Goal: Check status: Check status

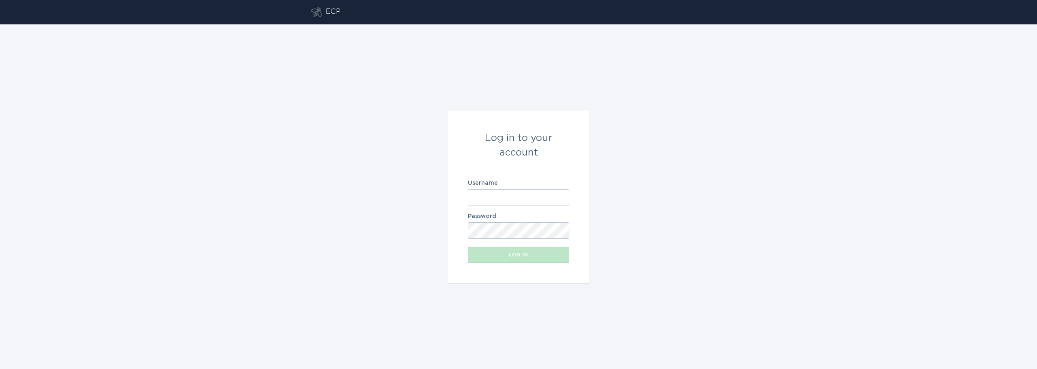
type input "[PERSON_NAME][EMAIL_ADDRESS][DOMAIN_NAME]"
click at [462, 156] on form "Log in to your account Username [PERSON_NAME][EMAIL_ADDRESS][DOMAIN_NAME] Passw…" at bounding box center [519, 197] width 142 height 173
click at [528, 257] on div "Log in" at bounding box center [518, 254] width 93 height 5
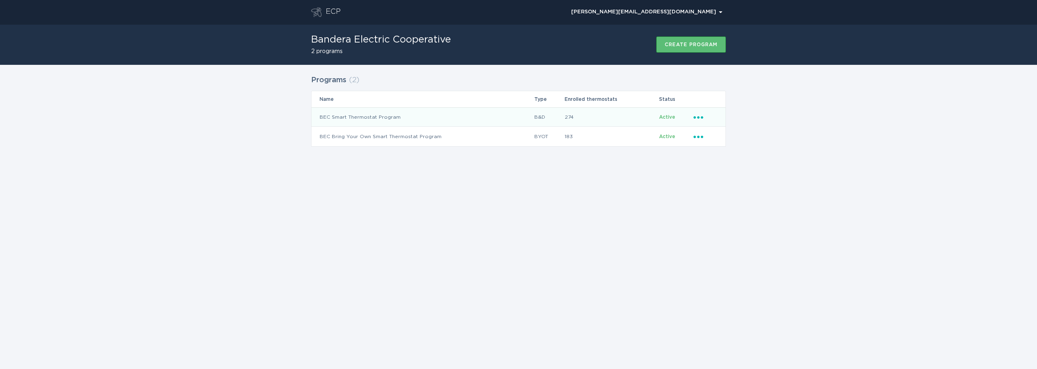
click at [407, 121] on td "BEC Smart Thermostat Program" at bounding box center [422, 116] width 222 height 19
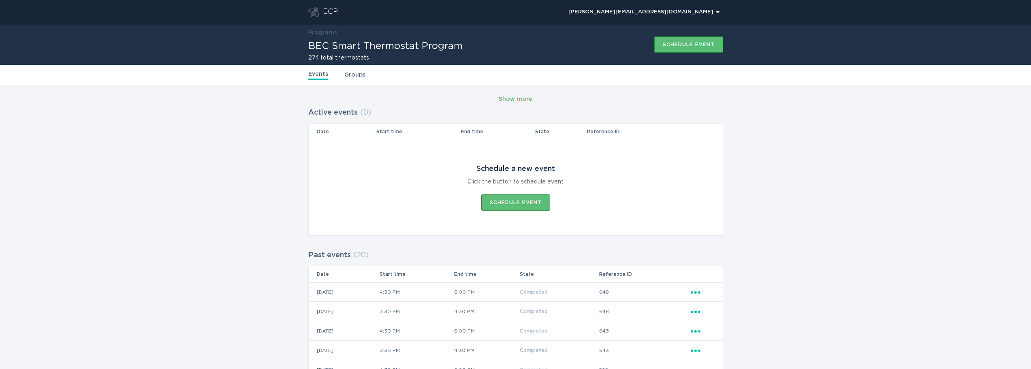
click at [530, 99] on div "Show more" at bounding box center [516, 99] width 34 height 9
click at [528, 98] on div "Show more" at bounding box center [516, 99] width 34 height 9
click at [528, 98] on div "Show more" at bounding box center [515, 99] width 415 height 12
click at [528, 98] on div "Show more" at bounding box center [516, 99] width 34 height 9
click at [570, 103] on div "Show more" at bounding box center [515, 99] width 415 height 12
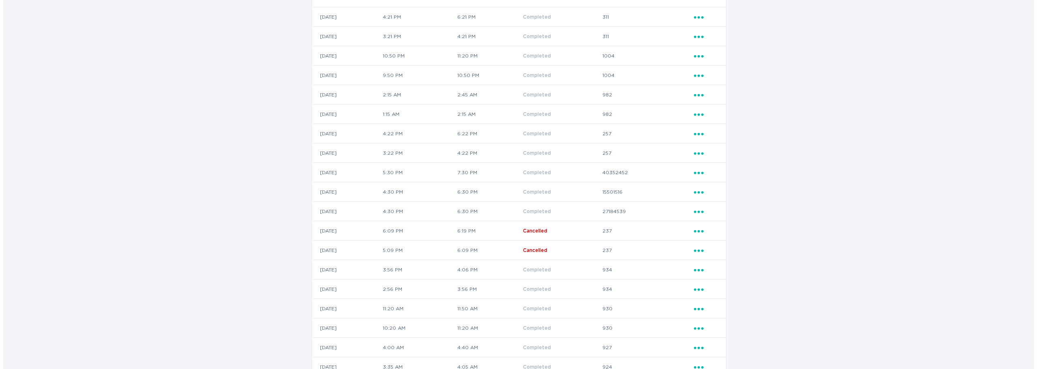
scroll to position [1368, 0]
click at [701, 285] on icon "Ellipsis" at bounding box center [695, 284] width 11 height 7
click at [707, 294] on div "View event summary" at bounding box center [733, 299] width 84 height 19
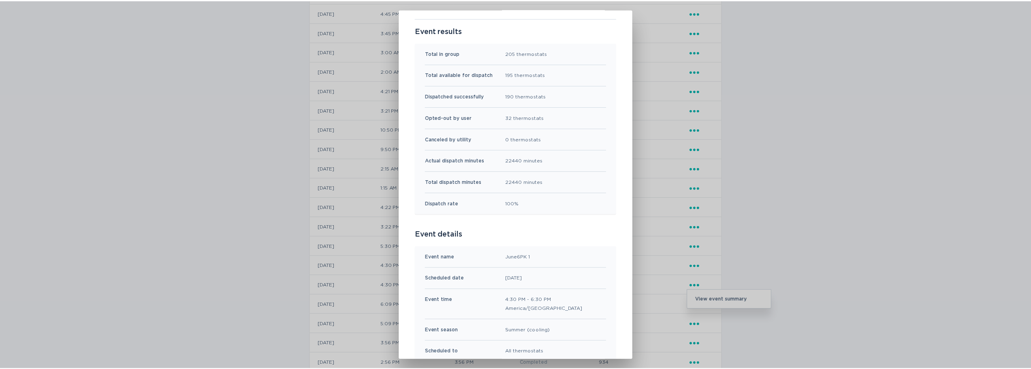
scroll to position [0, 0]
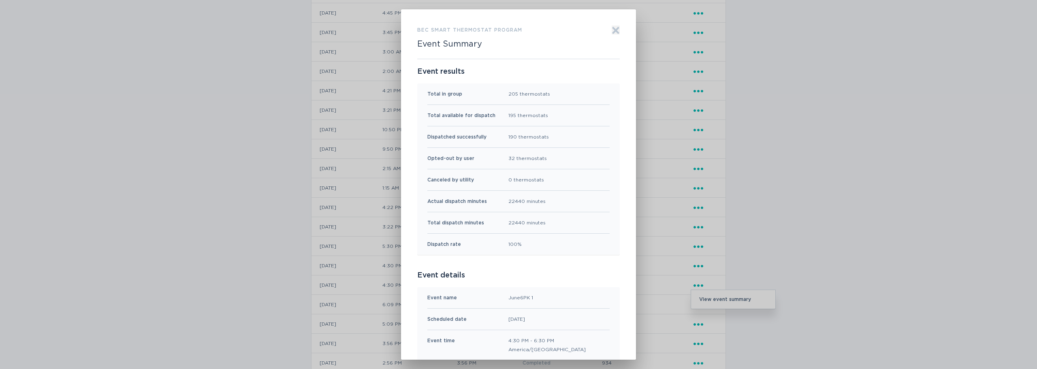
click at [612, 30] on icon "Exit" at bounding box center [616, 30] width 8 height 8
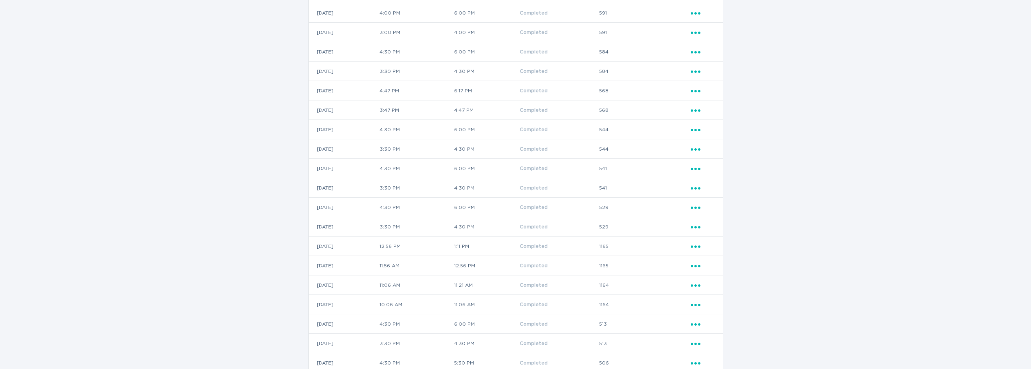
scroll to position [355, 0]
click at [701, 95] on div "Ellipsis" at bounding box center [702, 92] width 24 height 9
click at [706, 103] on div "View event summary" at bounding box center [733, 106] width 84 height 19
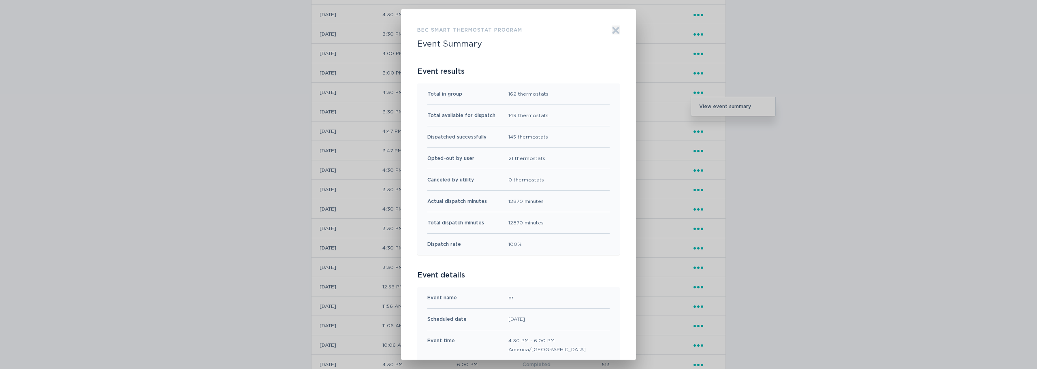
click at [614, 26] on button "Exit" at bounding box center [616, 30] width 8 height 9
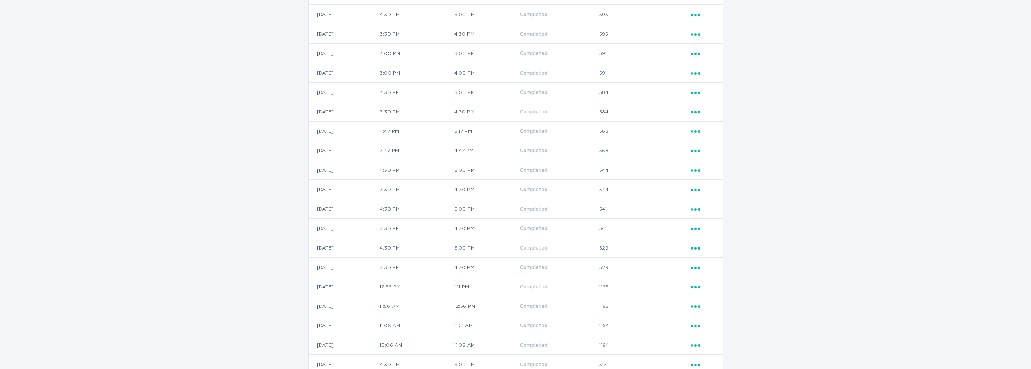
click at [700, 110] on icon "Ellipsis" at bounding box center [695, 110] width 11 height 7
click at [699, 129] on div "View event summary" at bounding box center [733, 126] width 84 height 19
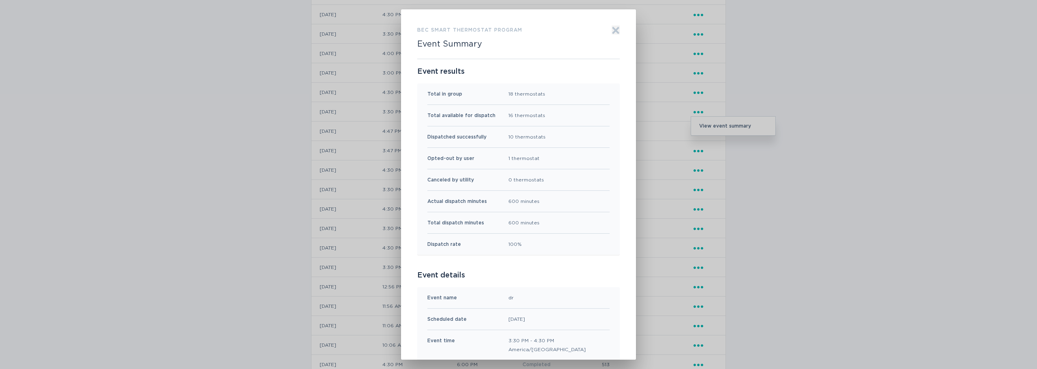
click at [613, 28] on icon "Exit" at bounding box center [616, 30] width 8 height 8
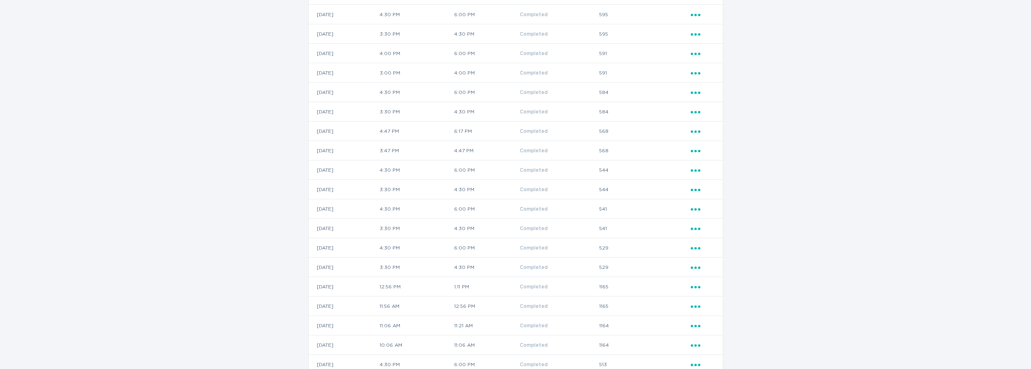
click at [706, 114] on div "Ellipsis" at bounding box center [702, 111] width 24 height 9
click at [699, 94] on icon "Ellipsis" at bounding box center [695, 91] width 11 height 7
click at [705, 100] on div "View event summary" at bounding box center [733, 106] width 84 height 19
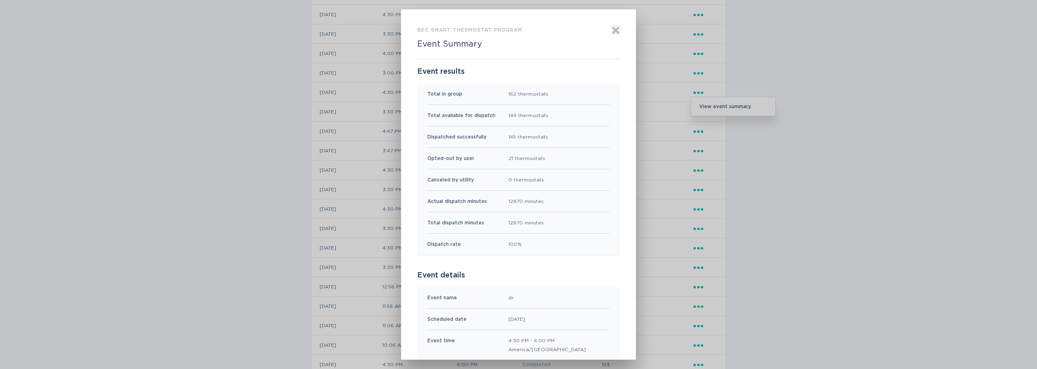
click at [814, 124] on div "BEC Smart Thermostat Program Event Summary Exit Event results Total in group 16…" at bounding box center [518, 184] width 1037 height 369
click at [768, 57] on div "BEC Smart Thermostat Program Event Summary Exit Event results Total in group 16…" at bounding box center [518, 184] width 1037 height 369
click at [752, 162] on div "BEC Smart Thermostat Program Event Summary Exit Event results Total in group 16…" at bounding box center [518, 184] width 1037 height 369
click at [614, 28] on icon "Exit" at bounding box center [616, 30] width 6 height 6
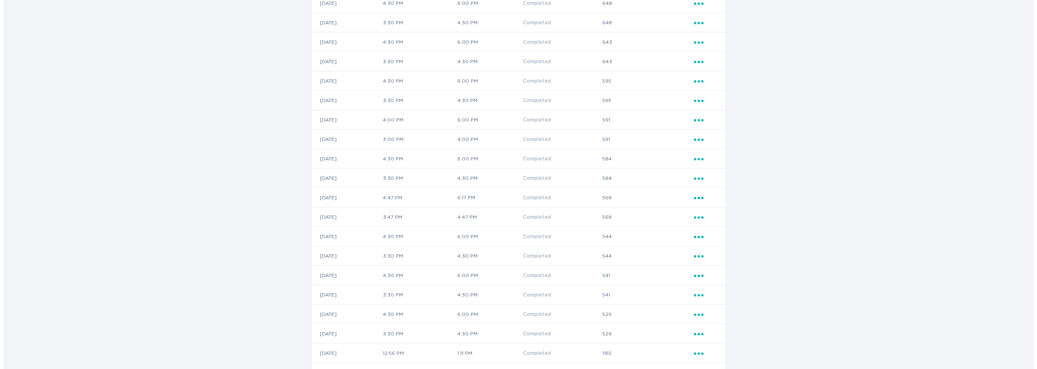
scroll to position [274, 0]
click at [695, 132] on icon "Ellipsis" at bounding box center [695, 133] width 11 height 7
click at [696, 144] on div "View event summary" at bounding box center [733, 148] width 84 height 19
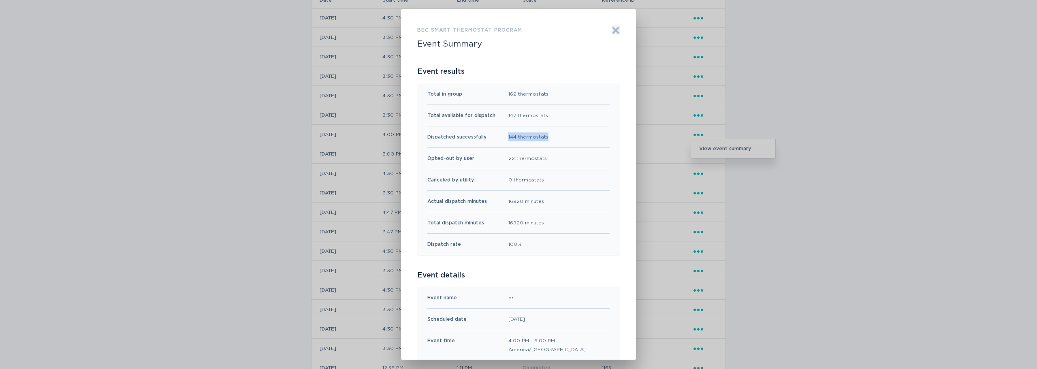
drag, startPoint x: 502, startPoint y: 134, endPoint x: 549, endPoint y: 135, distance: 47.0
click at [549, 135] on div "Dispatched successfully 144 thermostats" at bounding box center [518, 136] width 182 height 21
click at [558, 137] on div "Dispatched successfully 144 thermostats" at bounding box center [518, 136] width 182 height 21
click at [877, 57] on div "BEC Smart Thermostat Program Event Summary Exit Event results Total in group 16…" at bounding box center [518, 184] width 1037 height 369
click at [923, 87] on div "BEC Smart Thermostat Program Event Summary Exit Event results Total in group 16…" at bounding box center [518, 184] width 1037 height 369
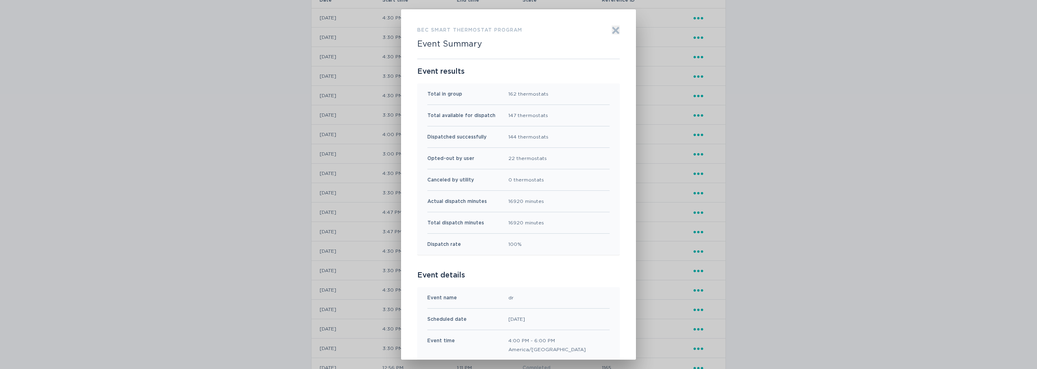
drag, startPoint x: 162, startPoint y: 66, endPoint x: 172, endPoint y: 63, distance: 11.0
click at [162, 66] on div "BEC Smart Thermostat Program Event Summary Exit Event results Total in group 16…" at bounding box center [518, 184] width 1037 height 369
click at [1030, 354] on div "BEC Smart Thermostat Program Event Summary Exit Event results Total in group 16…" at bounding box center [518, 184] width 1037 height 369
click at [276, 111] on div "BEC Smart Thermostat Program Event Summary Exit Event results Total in group 16…" at bounding box center [518, 184] width 1037 height 369
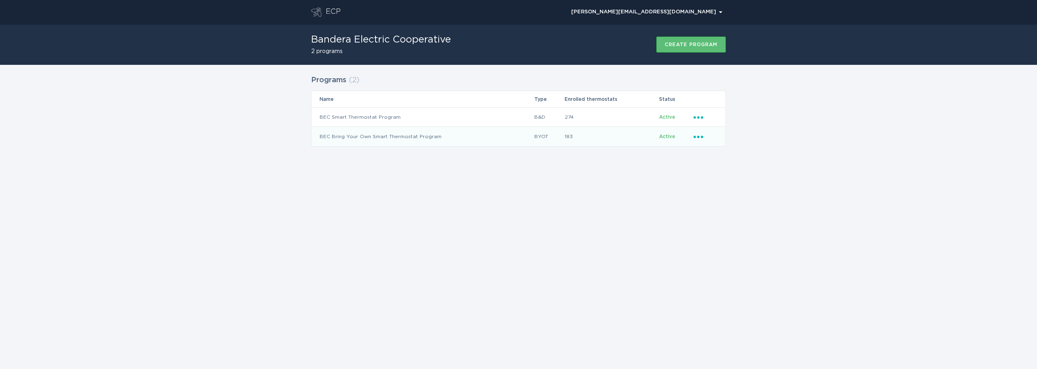
click at [363, 140] on td "BEC Bring Your Own Smart Thermostat Program" at bounding box center [422, 136] width 222 height 19
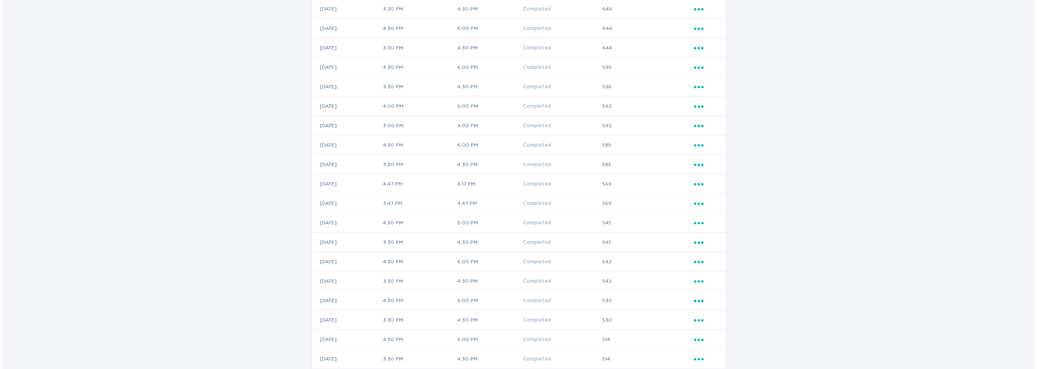
scroll to position [282, 0]
click at [701, 165] on icon "Ellipsis" at bounding box center [695, 164] width 11 height 7
click at [692, 175] on div "View event summary" at bounding box center [733, 179] width 84 height 19
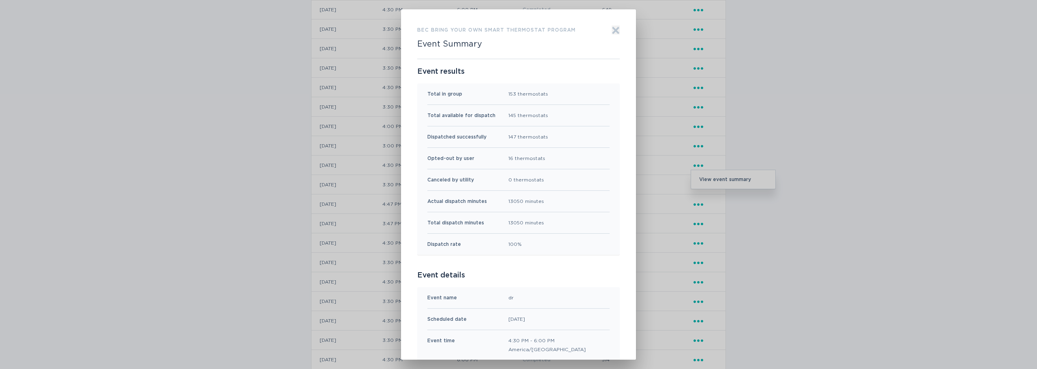
click at [614, 30] on icon "Exit" at bounding box center [616, 30] width 8 height 8
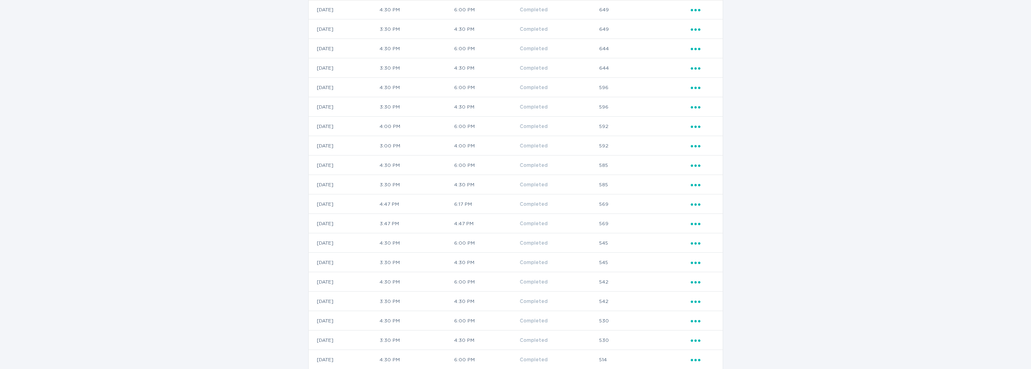
click at [695, 125] on icon "Ellipsis" at bounding box center [695, 125] width 11 height 7
click at [709, 137] on div "View event summary" at bounding box center [733, 140] width 84 height 19
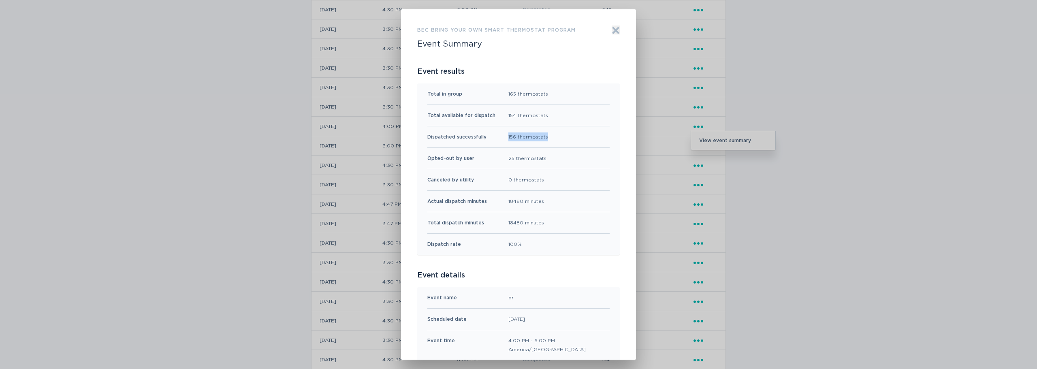
drag, startPoint x: 505, startPoint y: 136, endPoint x: 554, endPoint y: 132, distance: 49.6
click at [554, 132] on div "Dispatched successfully 156 thermostats" at bounding box center [518, 136] width 182 height 21
